Goal: Navigation & Orientation: Understand site structure

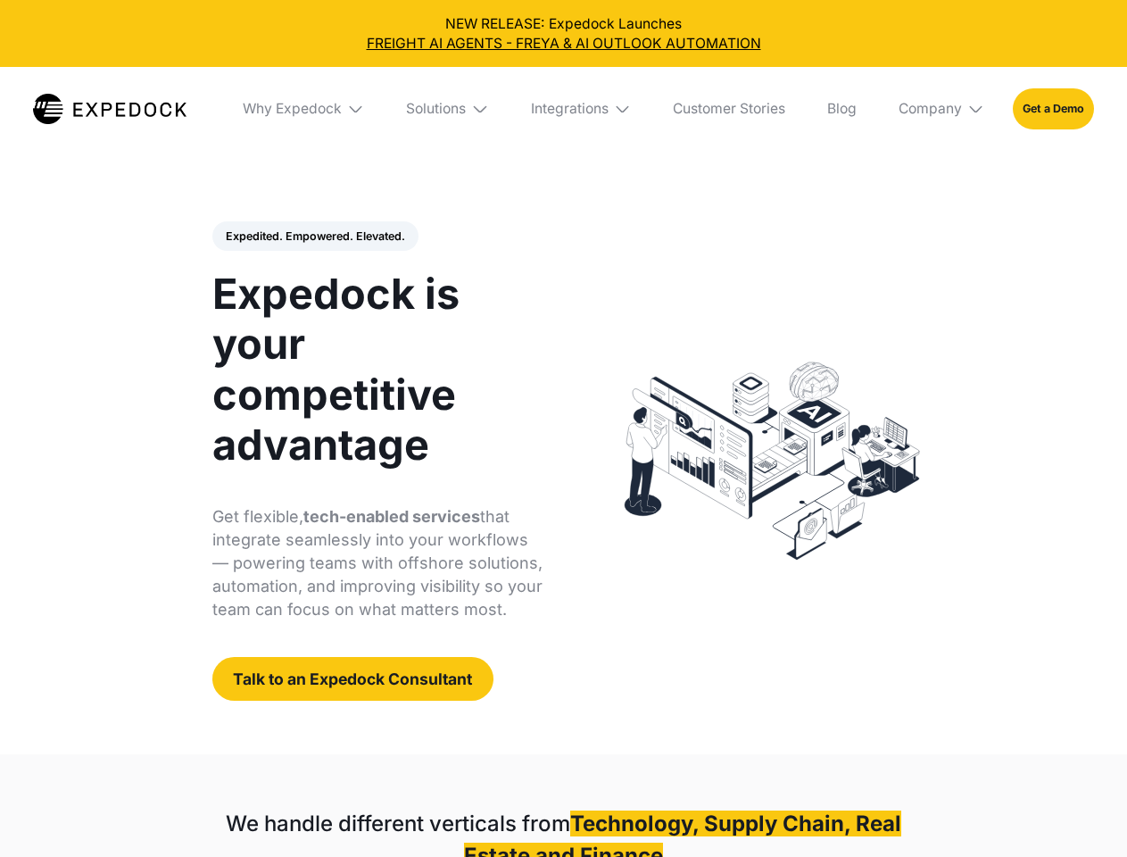
select select
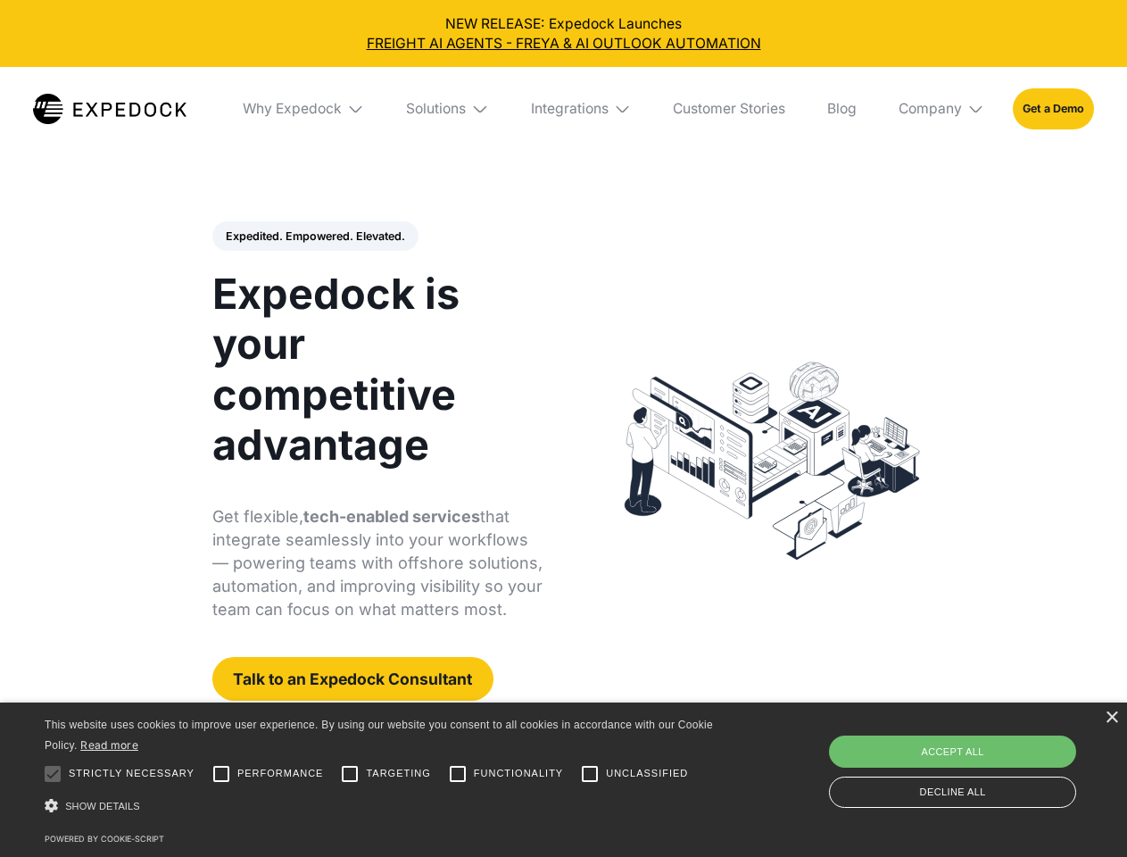
click at [563, 109] on div "Integrations" at bounding box center [570, 109] width 78 height 18
click at [304, 109] on div "Why Expedock" at bounding box center [277, 109] width 99 height 18
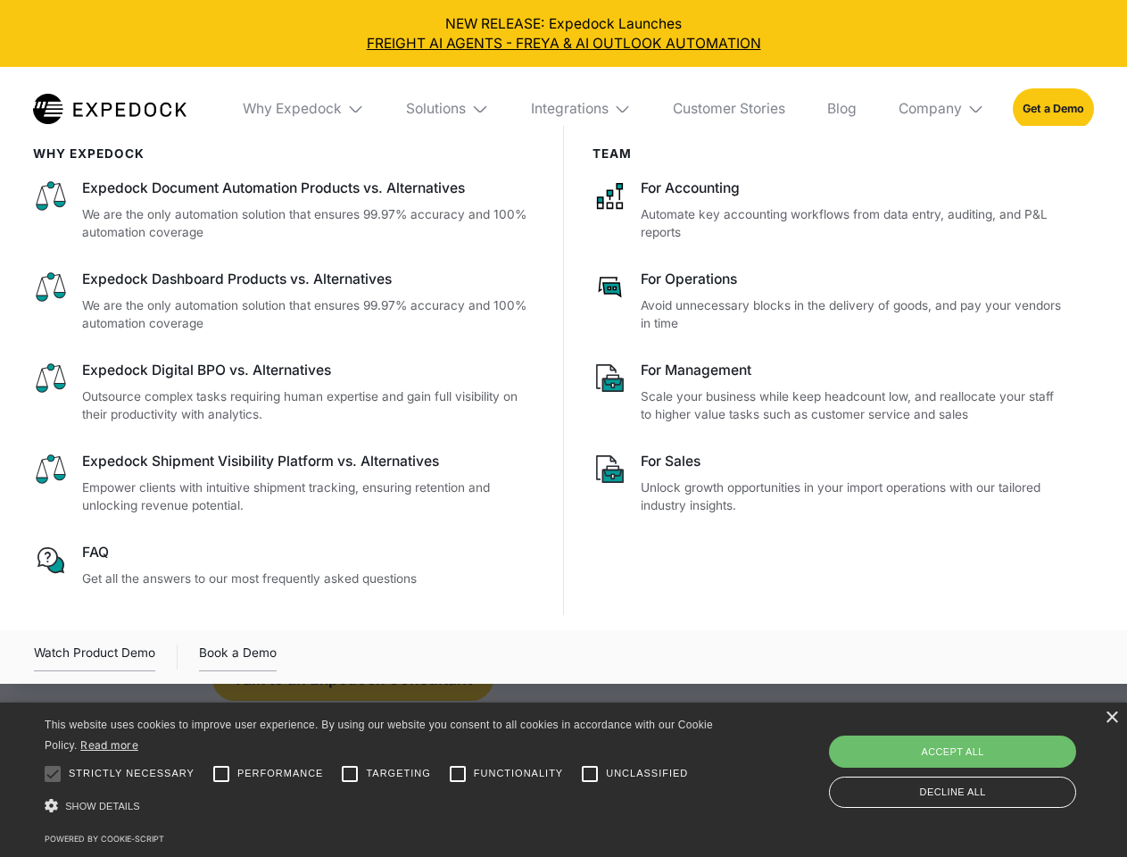
click at [449, 109] on div "Solutions" at bounding box center [436, 109] width 60 height 18
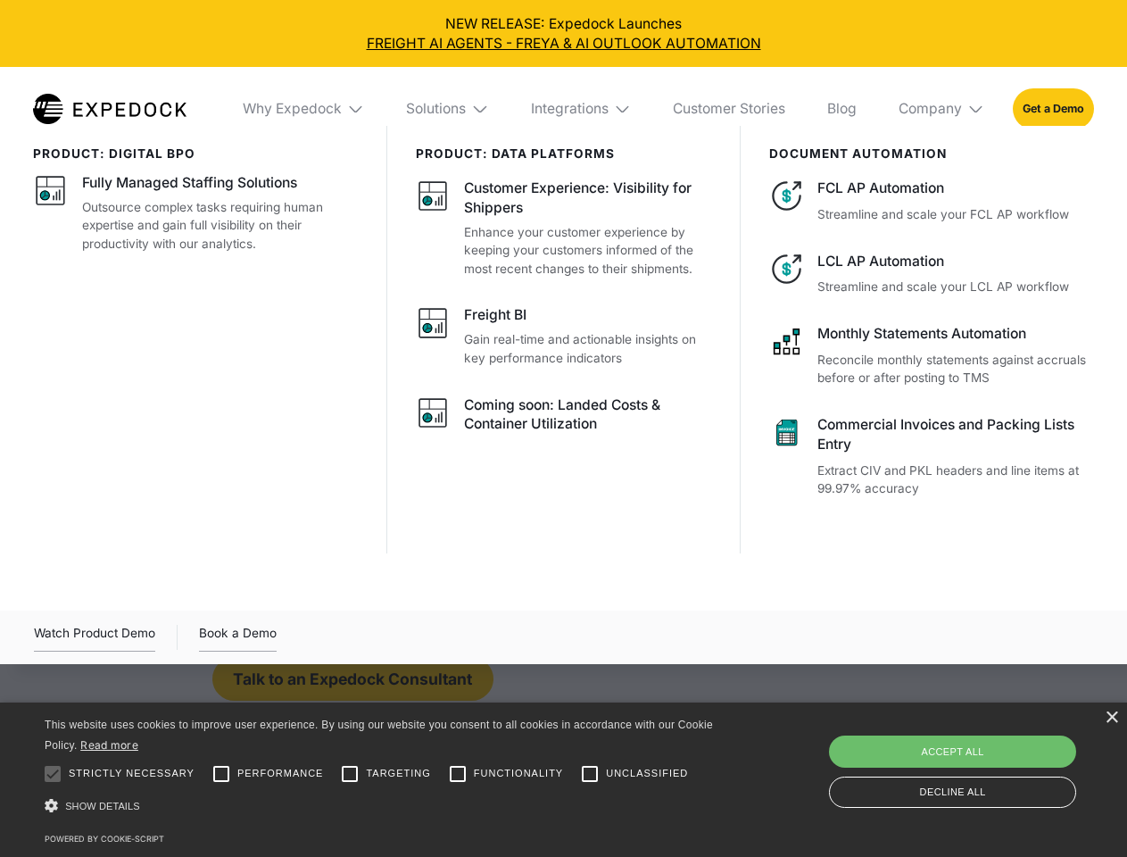
click at [582, 109] on div "Integrations" at bounding box center [570, 109] width 78 height 18
click at [943, 109] on div "Company" at bounding box center [930, 109] width 63 height 18
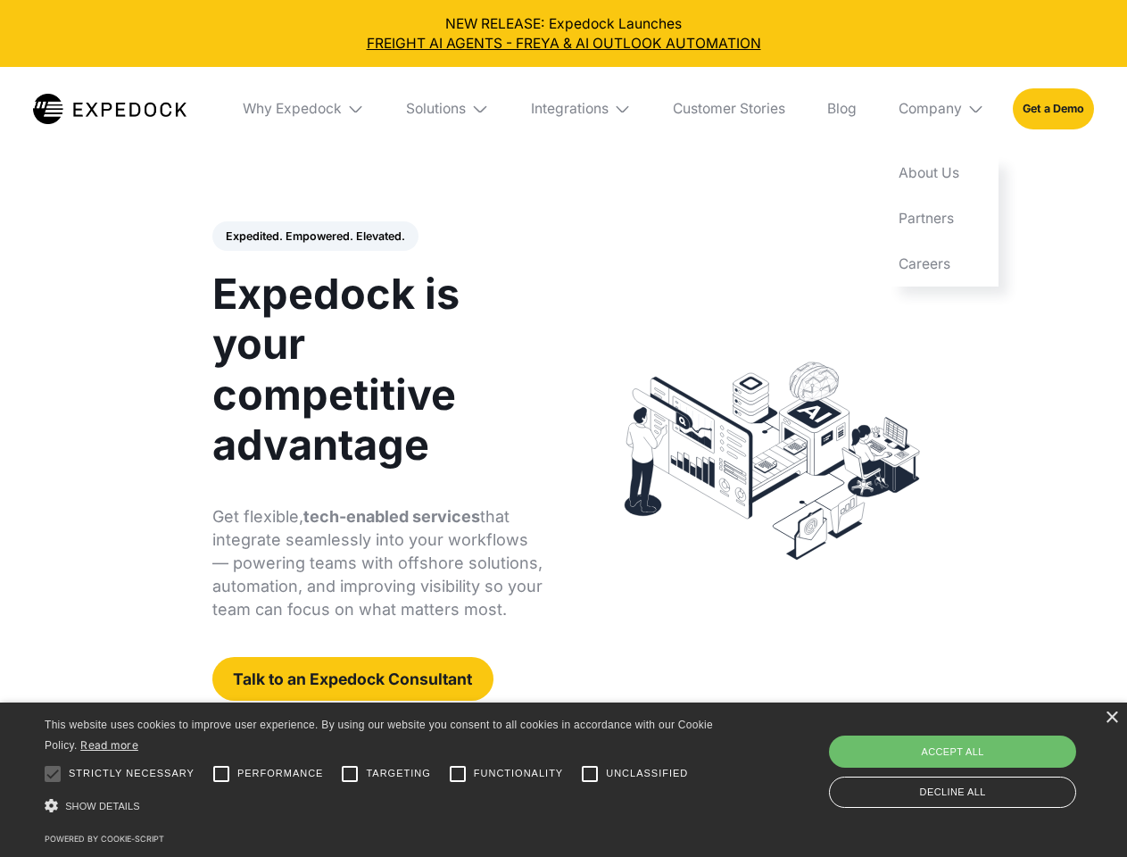
click at [314, 237] on div "Expedited. Empowered. Elevated. Automate Freight Document Extraction at 99.97% …" at bounding box center [377, 461] width 331 height 480
click at [53, 774] on div at bounding box center [53, 774] width 36 height 36
click at [221, 774] on input "Performance" at bounding box center [221, 774] width 36 height 36
checkbox input "true"
click at [350, 774] on input "Targeting" at bounding box center [350, 774] width 36 height 36
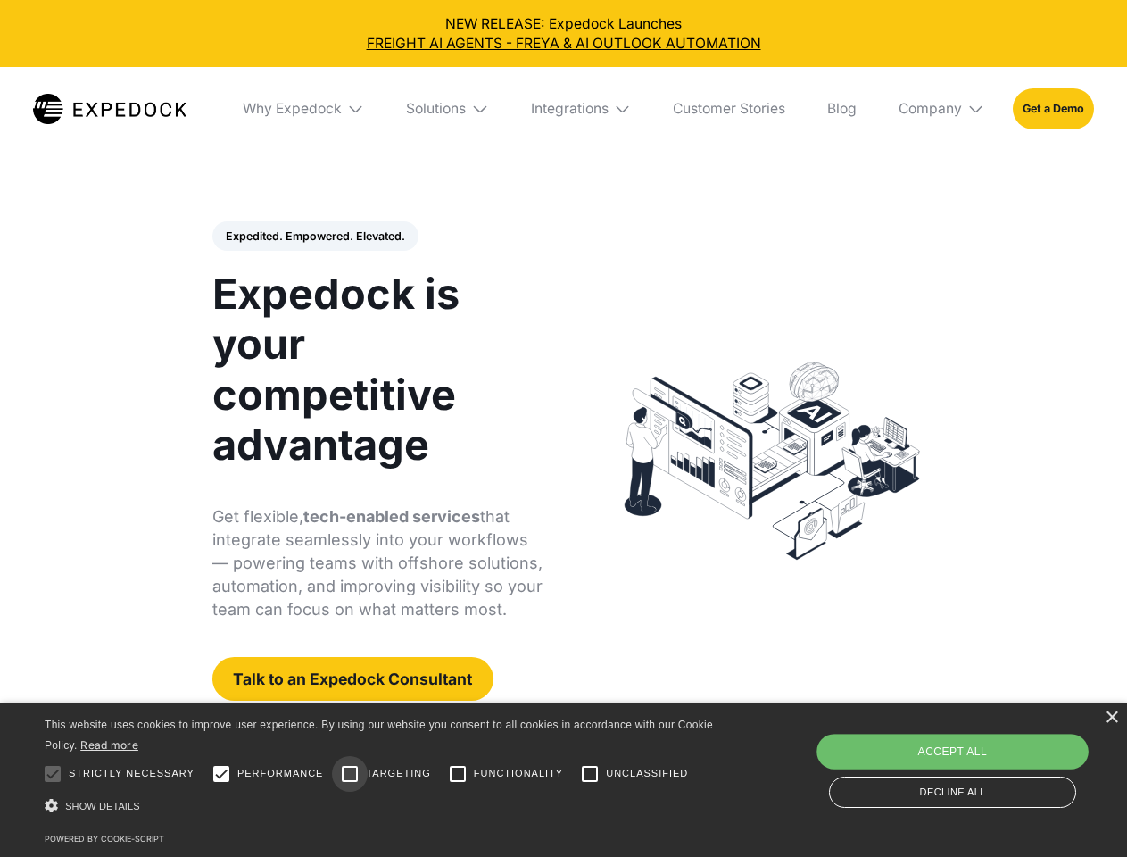
checkbox input "true"
click at [458, 774] on input "Functionality" at bounding box center [458, 774] width 36 height 36
checkbox input "true"
